Goal: Communication & Community: Connect with others

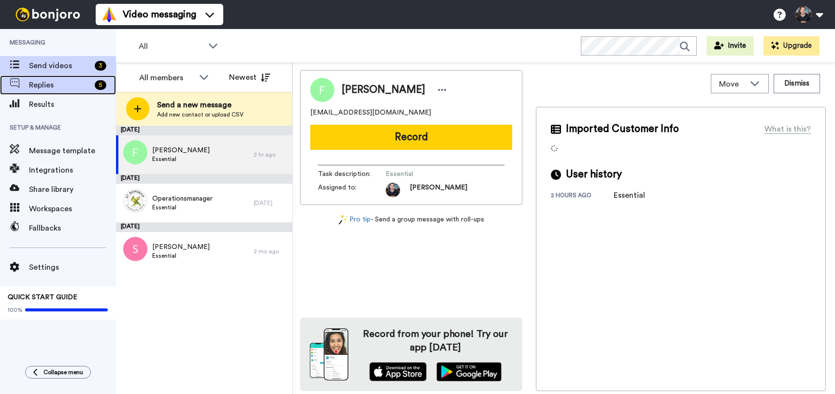
click at [50, 88] on span "Replies" at bounding box center [60, 85] width 62 height 12
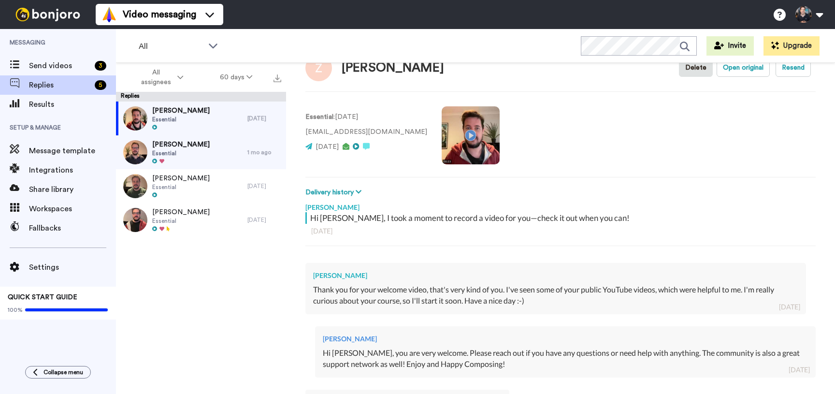
scroll to position [24, 0]
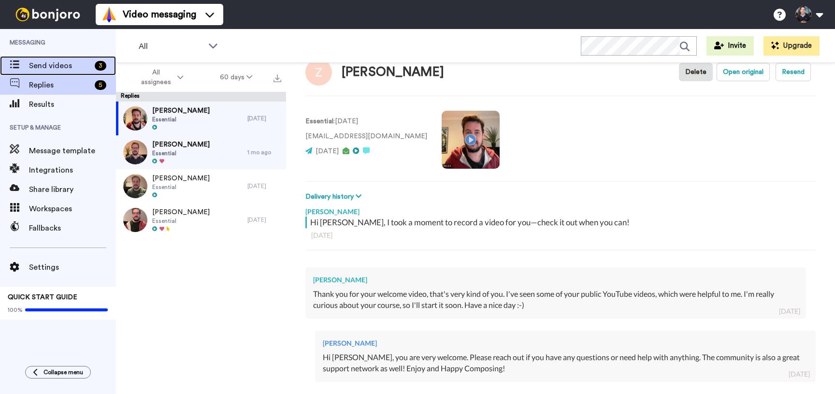
click at [37, 60] on span "Send videos" at bounding box center [60, 66] width 62 height 12
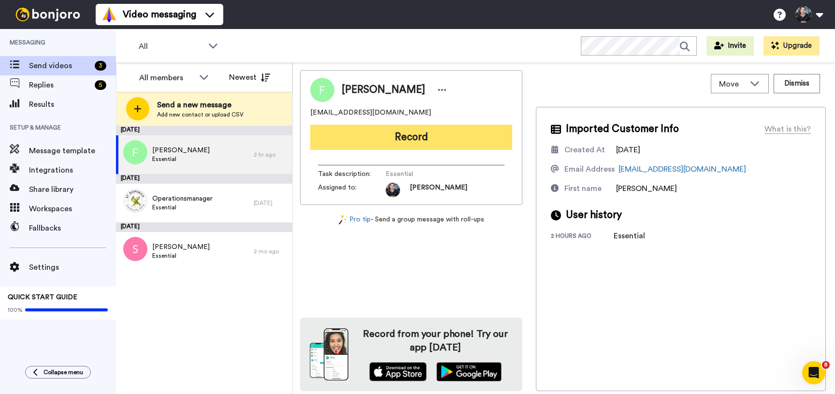
click at [408, 137] on button "Record" at bounding box center [411, 137] width 202 height 25
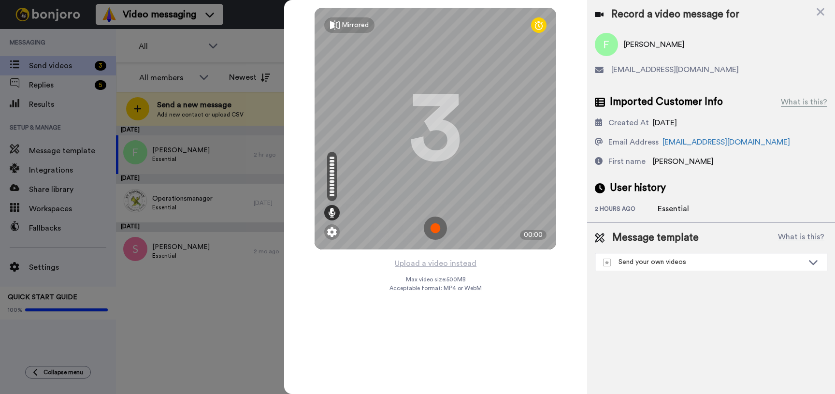
click at [438, 229] on img at bounding box center [435, 228] width 23 height 23
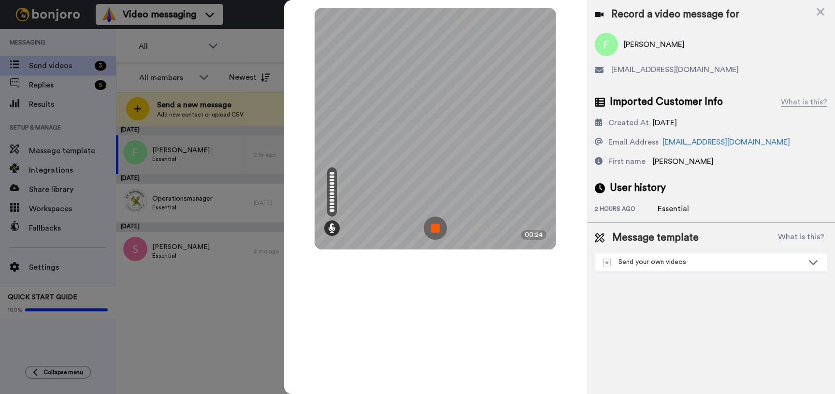
click at [438, 229] on img at bounding box center [435, 228] width 23 height 23
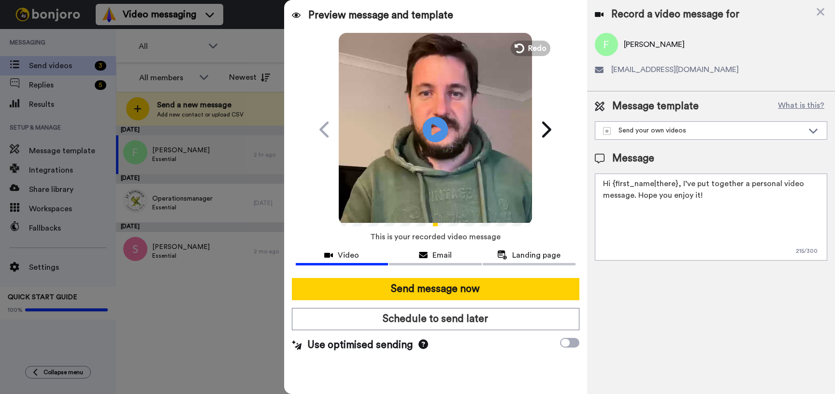
click at [441, 123] on icon at bounding box center [436, 129] width 26 height 26
click at [533, 53] on span "Redo" at bounding box center [538, 48] width 20 height 13
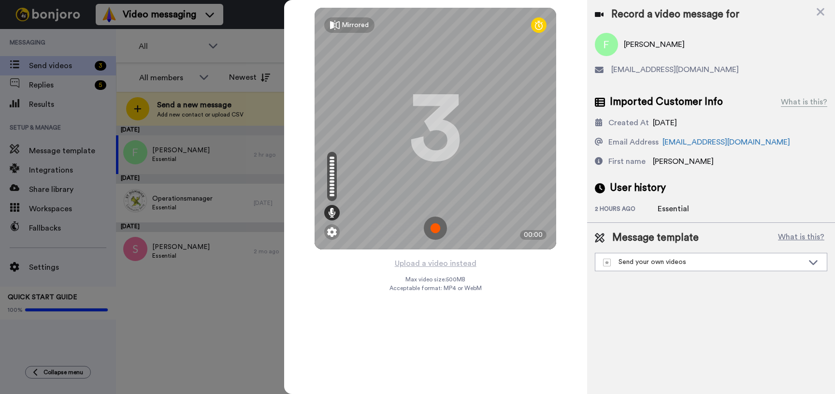
click at [439, 227] on img at bounding box center [435, 228] width 23 height 23
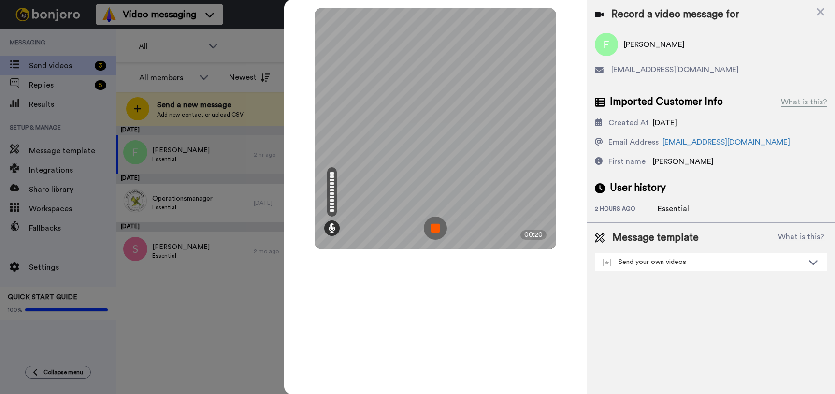
click at [439, 227] on img at bounding box center [435, 228] width 23 height 23
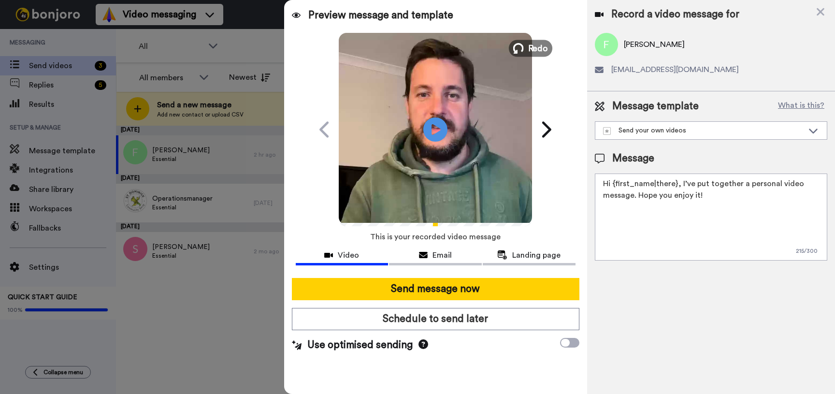
click at [527, 46] on button "Redo" at bounding box center [531, 48] width 44 height 17
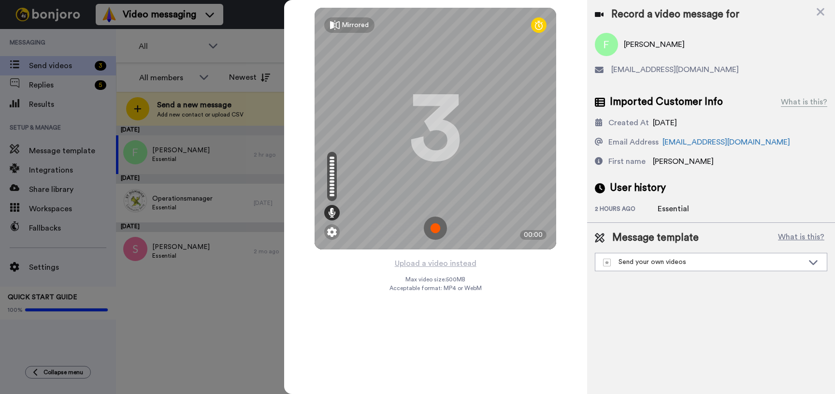
click at [436, 222] on img at bounding box center [435, 228] width 23 height 23
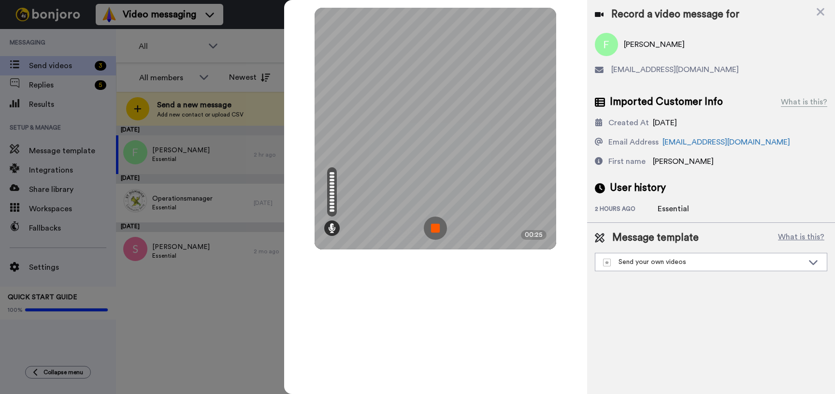
click at [436, 231] on img at bounding box center [435, 228] width 23 height 23
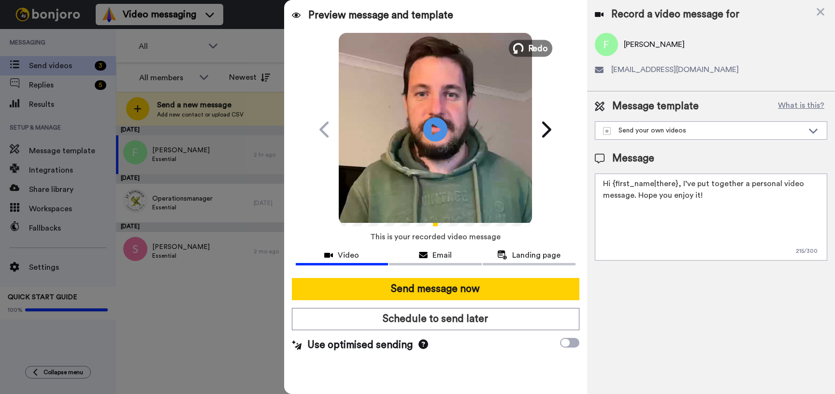
click at [524, 46] on icon at bounding box center [518, 48] width 11 height 11
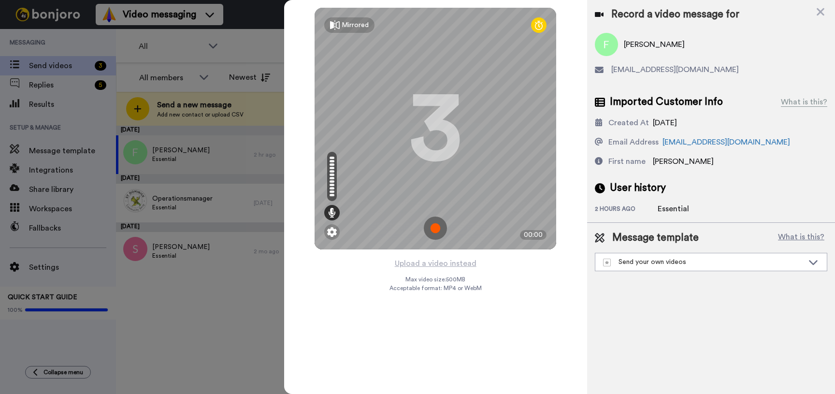
click at [440, 224] on img at bounding box center [435, 228] width 23 height 23
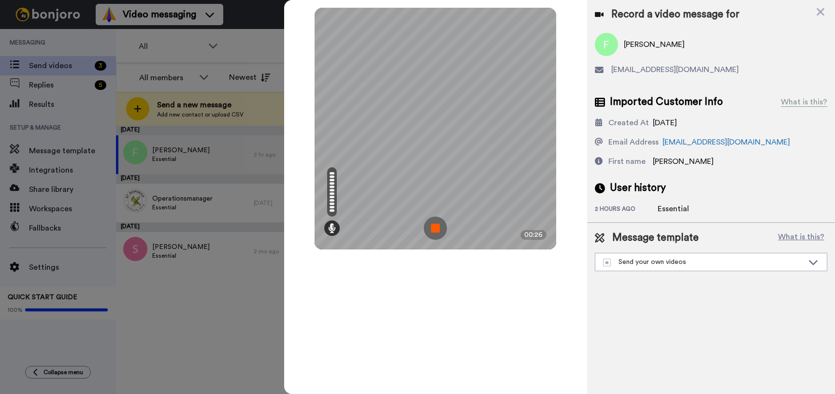
click at [440, 224] on img at bounding box center [435, 228] width 23 height 23
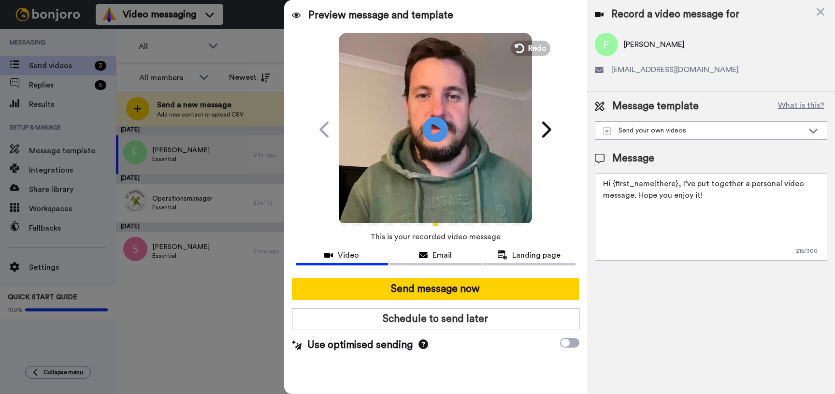
click at [433, 127] on icon "Play/Pause" at bounding box center [436, 129] width 26 height 46
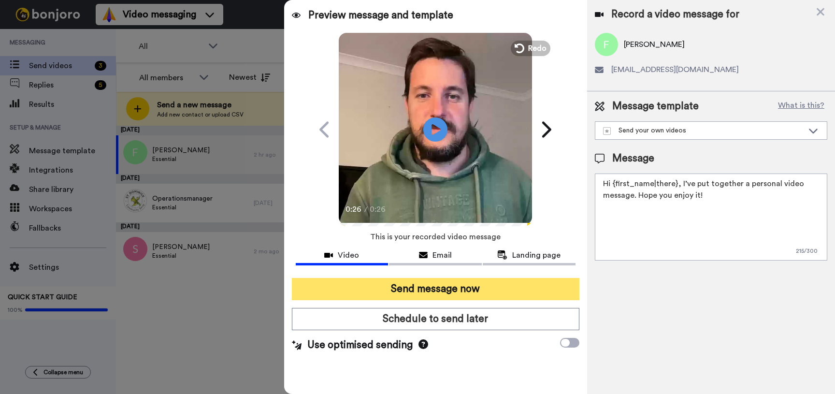
click at [413, 289] on button "Send message now" at bounding box center [436, 289] width 288 height 22
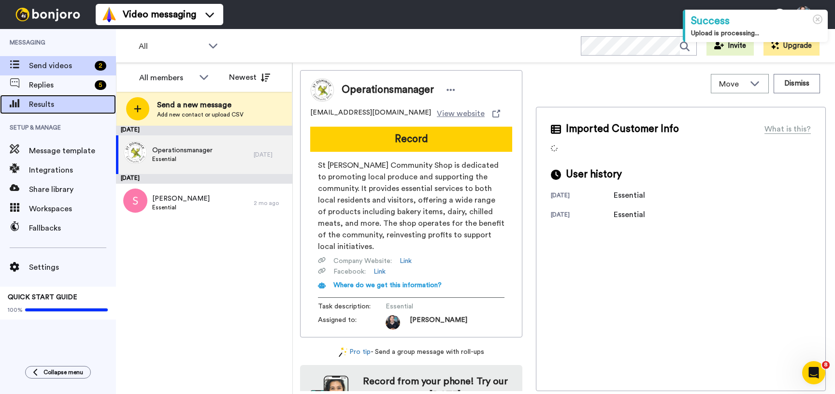
click at [62, 105] on span "Results" at bounding box center [72, 105] width 87 height 12
